Goal: Book appointment/travel/reservation

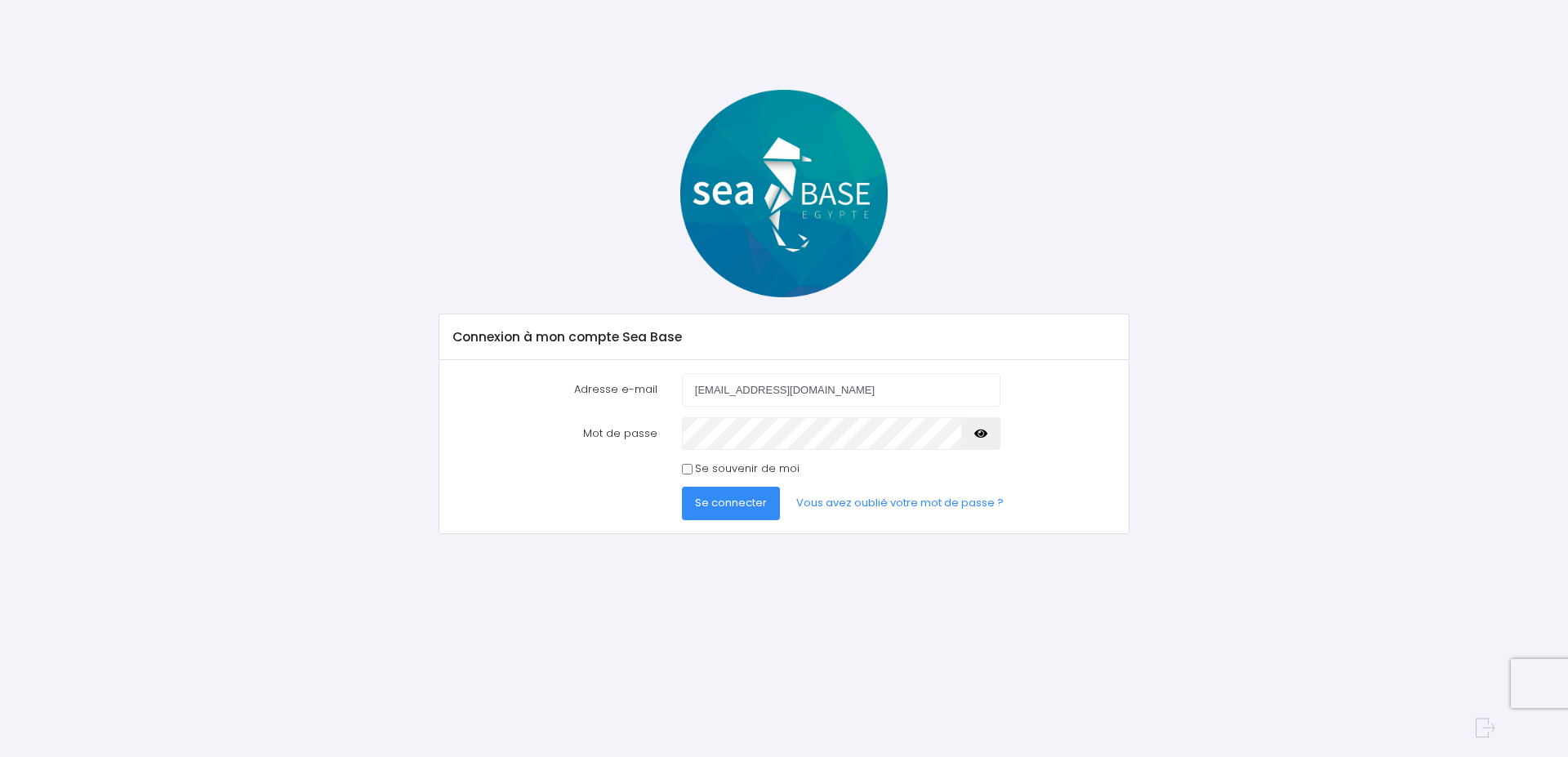
click at [739, 502] on span "Se connecter" at bounding box center [730, 502] width 72 height 15
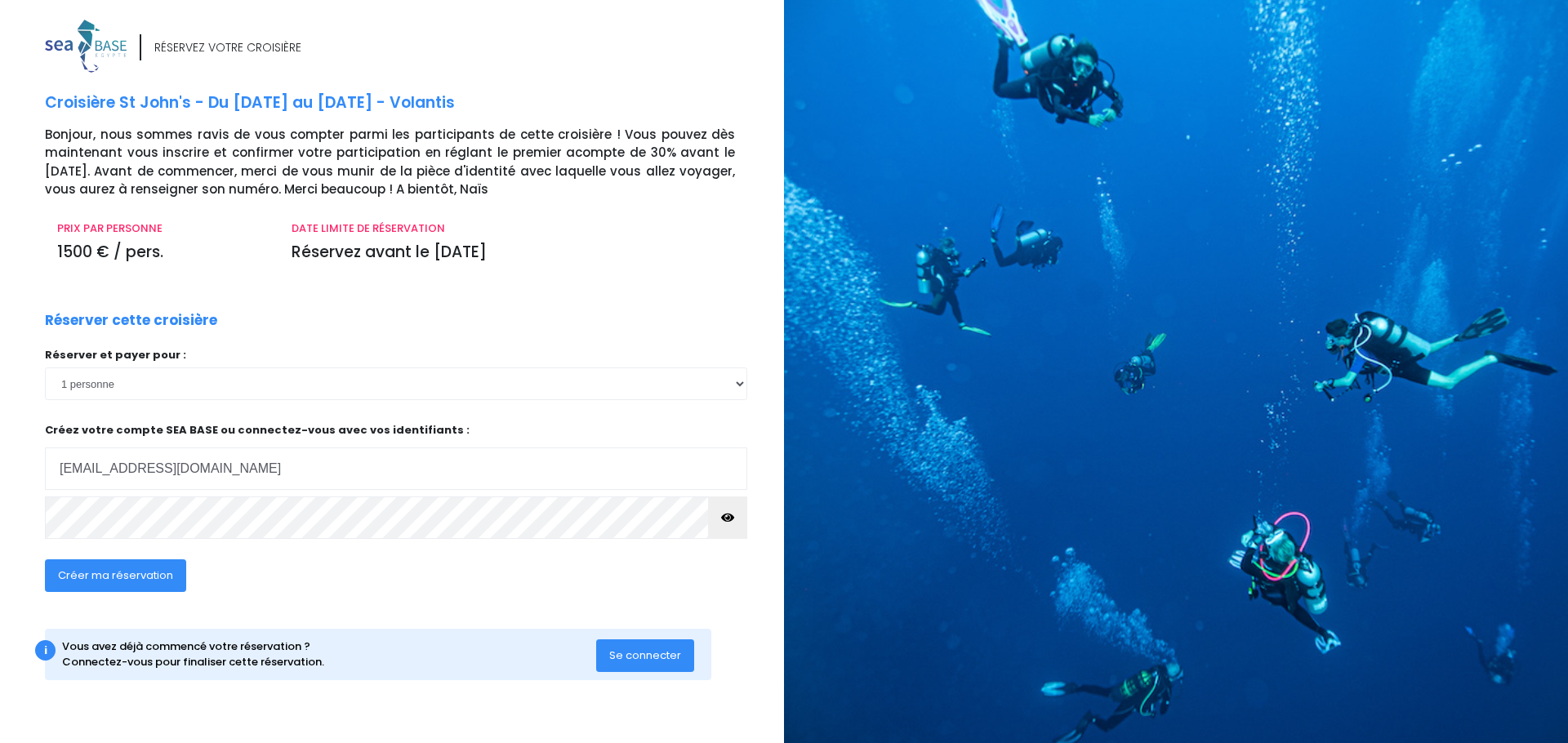
type input "pharmacie.jouvence21000@orange.fr"
click at [146, 575] on span "Créer ma réservation" at bounding box center [115, 574] width 115 height 15
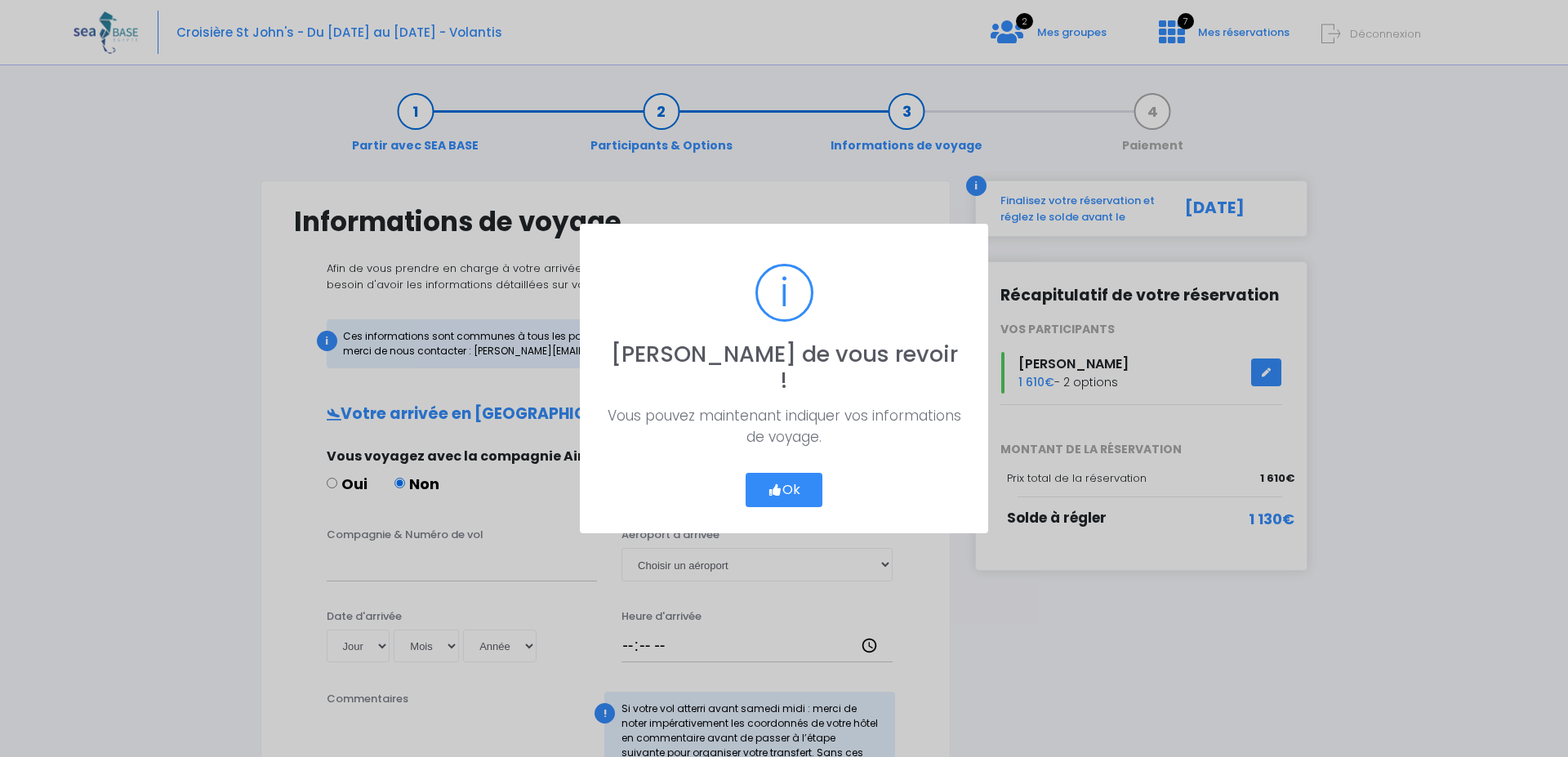
click at [791, 473] on button "Ok" at bounding box center [784, 490] width 77 height 34
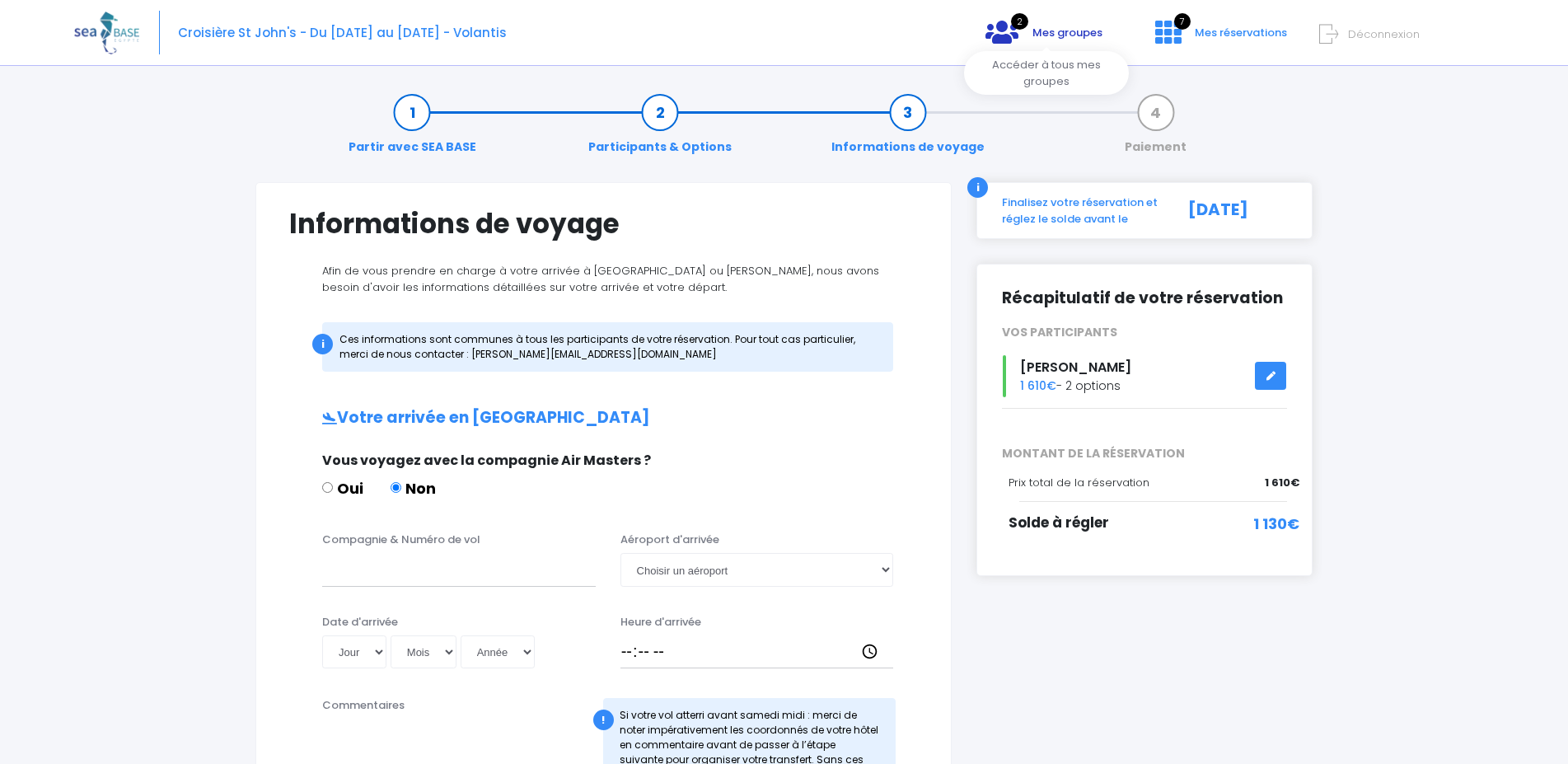
click at [1083, 27] on span "Mes groupes" at bounding box center [1067, 32] width 70 height 16
